Goal: Task Accomplishment & Management: Use online tool/utility

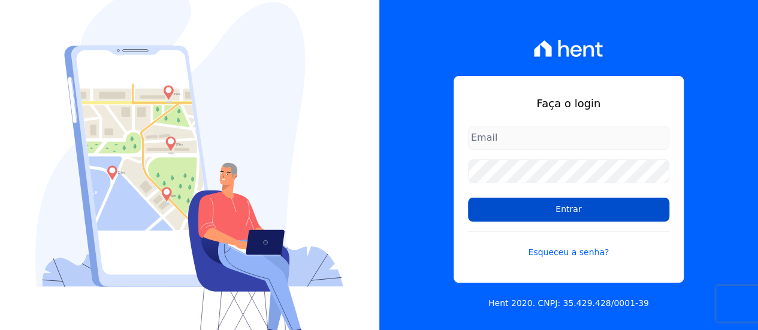
type input "[EMAIL_ADDRESS][DOMAIN_NAME]"
click at [513, 211] on input "Entrar" at bounding box center [568, 210] width 201 height 24
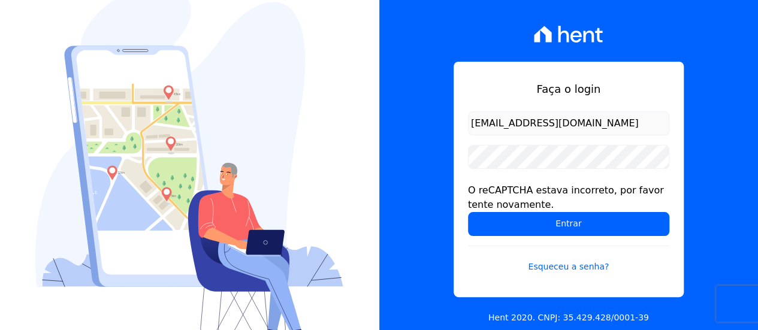
click at [513, 211] on div "O reCAPTCHA estava incorreto, por favor tente novamente." at bounding box center [568, 197] width 201 height 29
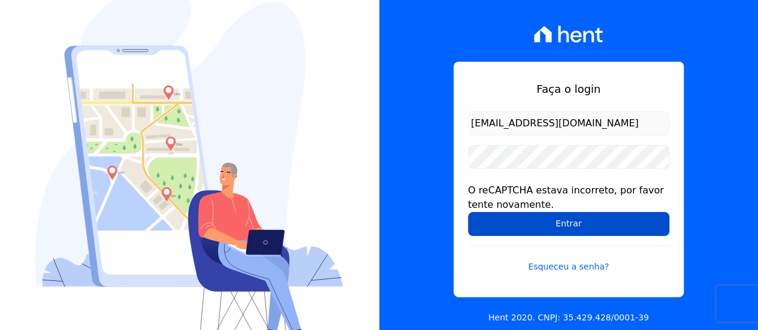
click at [497, 224] on input "Entrar" at bounding box center [568, 224] width 201 height 24
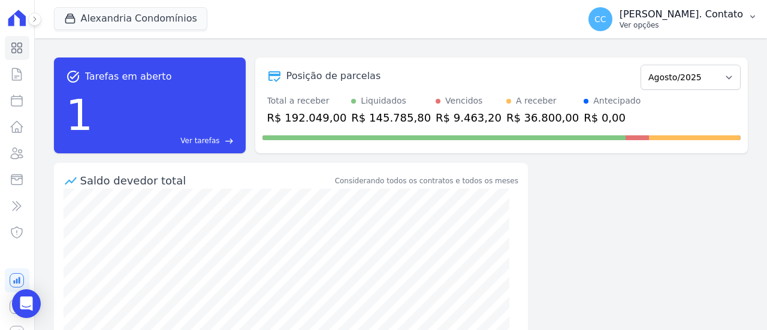
click at [691, 21] on p "Ver opções" at bounding box center [682, 25] width 124 height 10
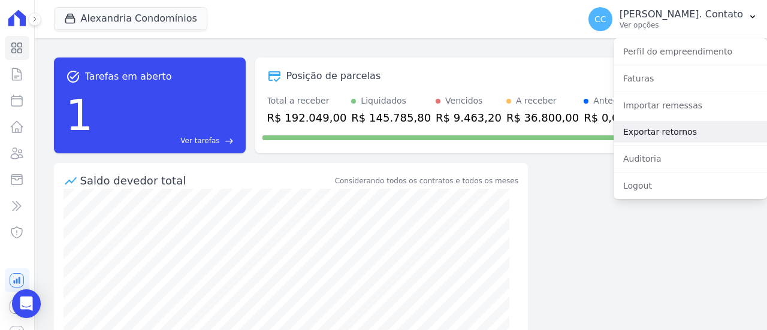
click at [661, 140] on link "Exportar retornos" at bounding box center [690, 132] width 153 height 22
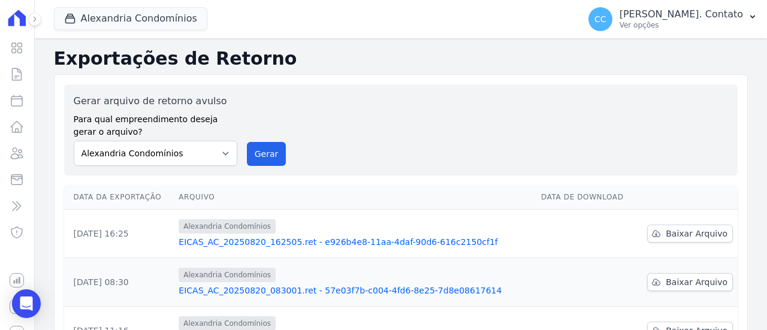
click at [240, 156] on div "Gerar arquivo de retorno avulso Para qual empreendimento deseja gerar o arquivo…" at bounding box center [401, 130] width 655 height 72
click at [251, 152] on button "Gerar" at bounding box center [267, 154] width 40 height 24
